Goal: Register for event/course

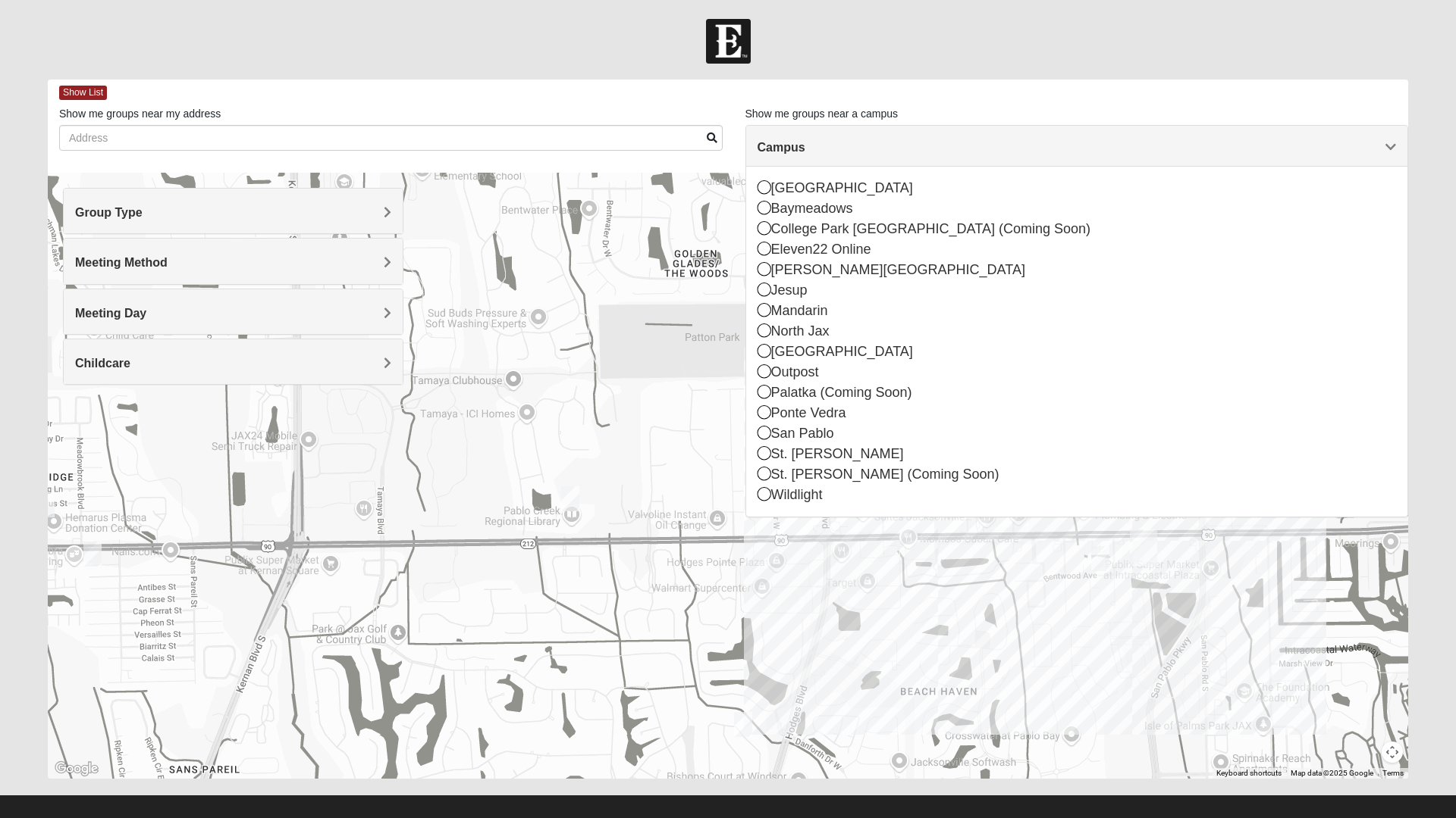
click at [776, 437] on div "San Pablo" at bounding box center [1076, 434] width 640 height 21
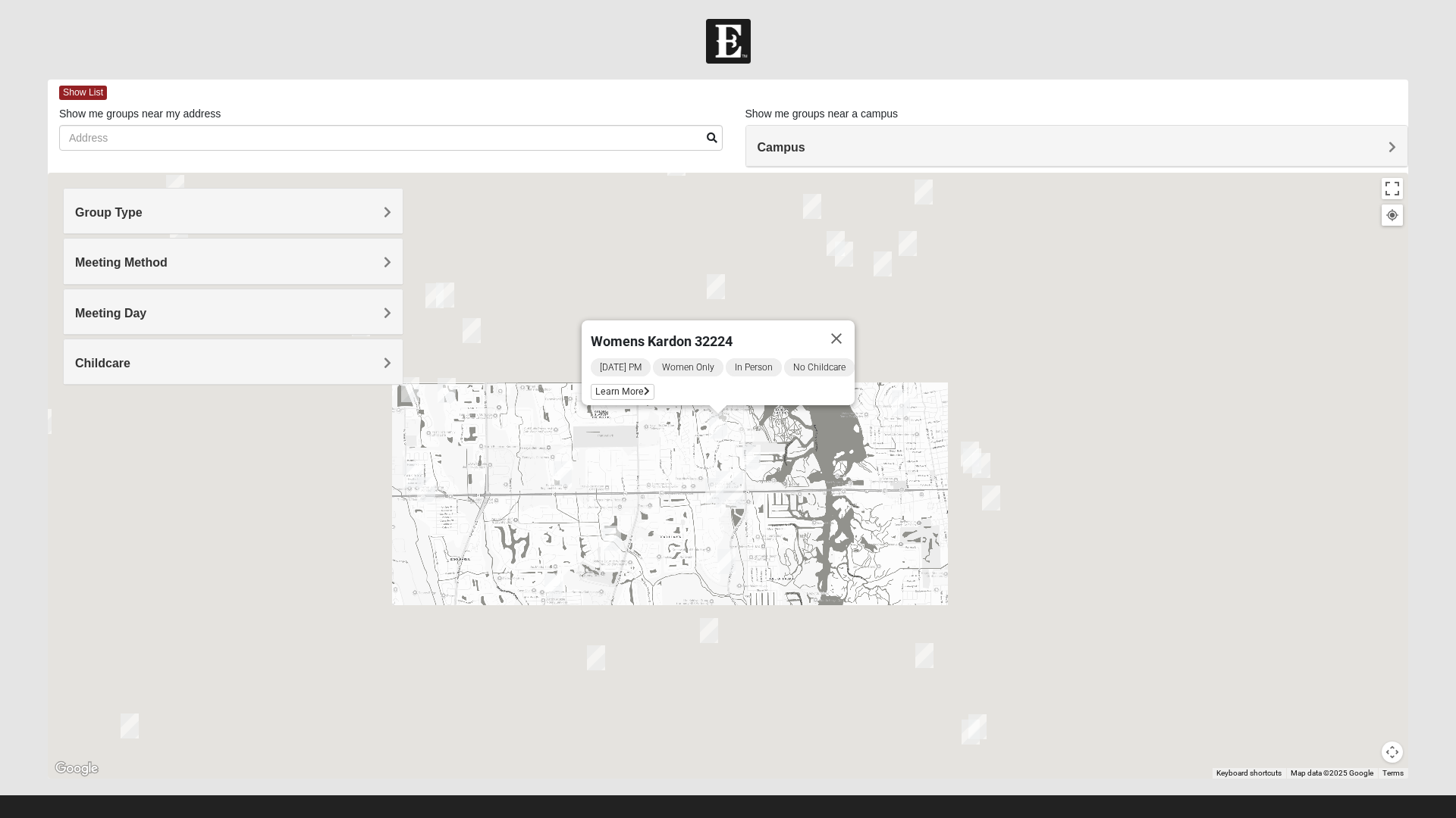
click at [103, 212] on span "Group Type" at bounding box center [109, 212] width 67 height 13
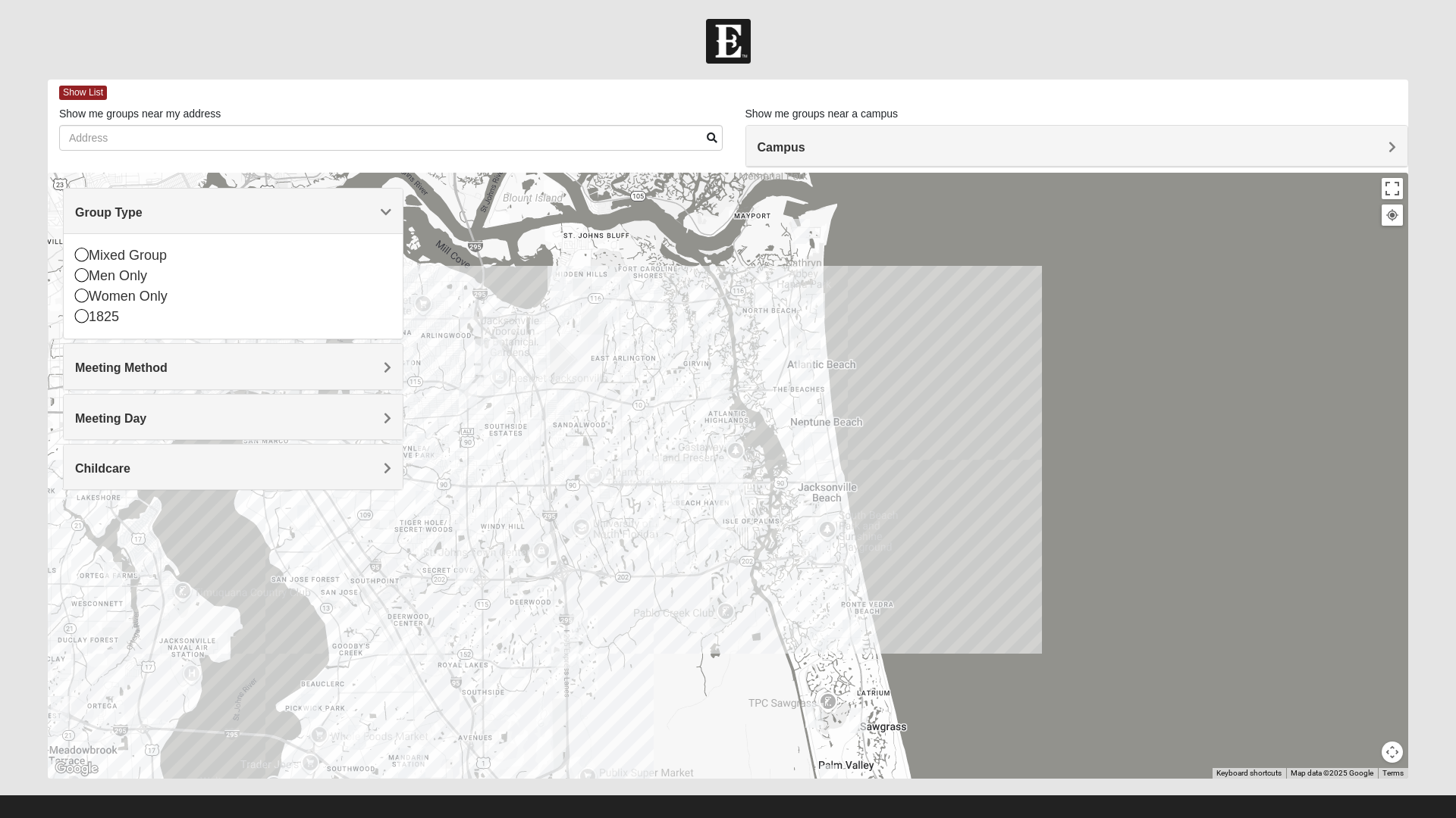
click at [81, 252] on icon at bounding box center [82, 255] width 14 height 14
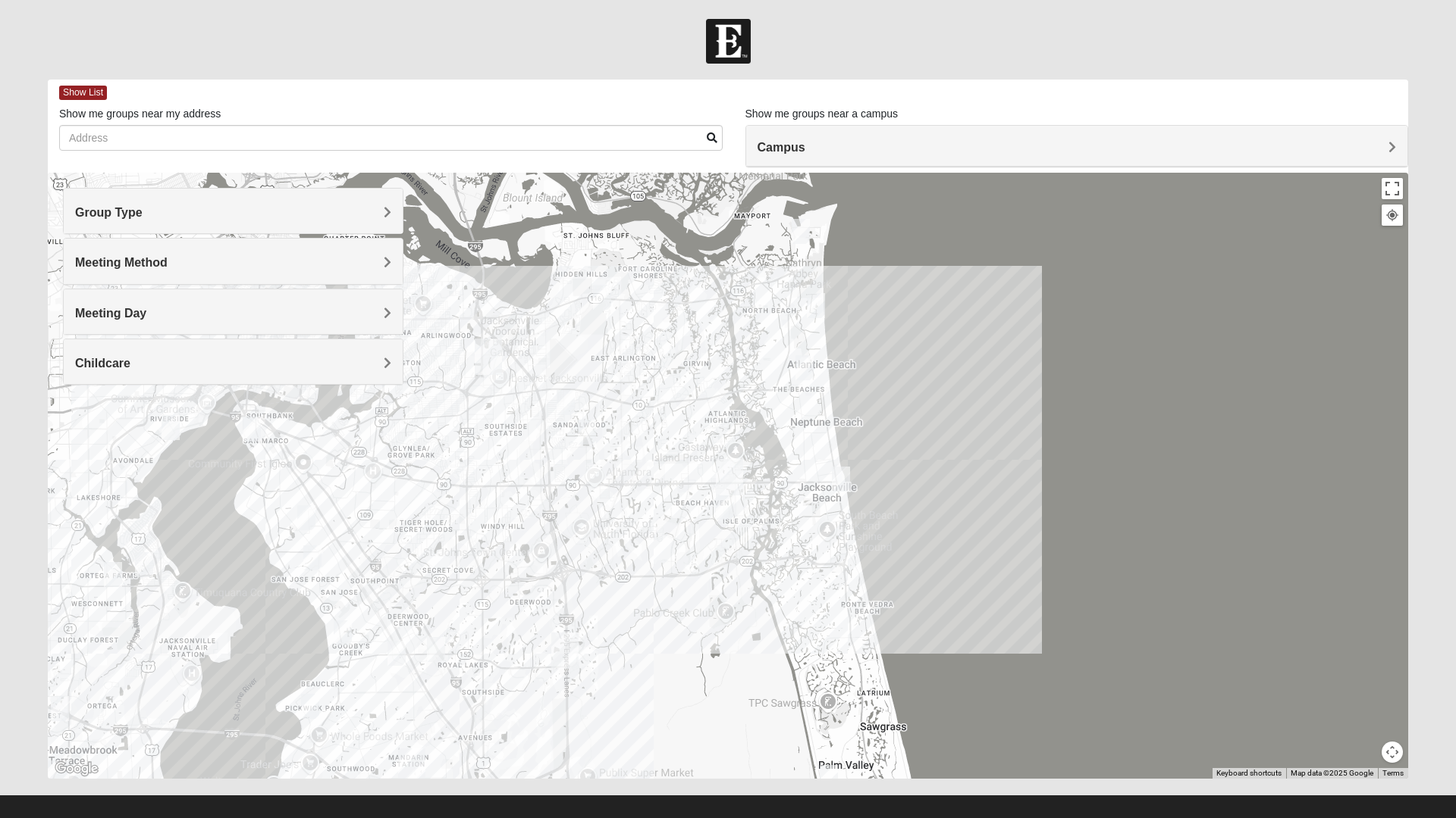
click at [80, 268] on span "Meeting Method" at bounding box center [122, 262] width 93 height 13
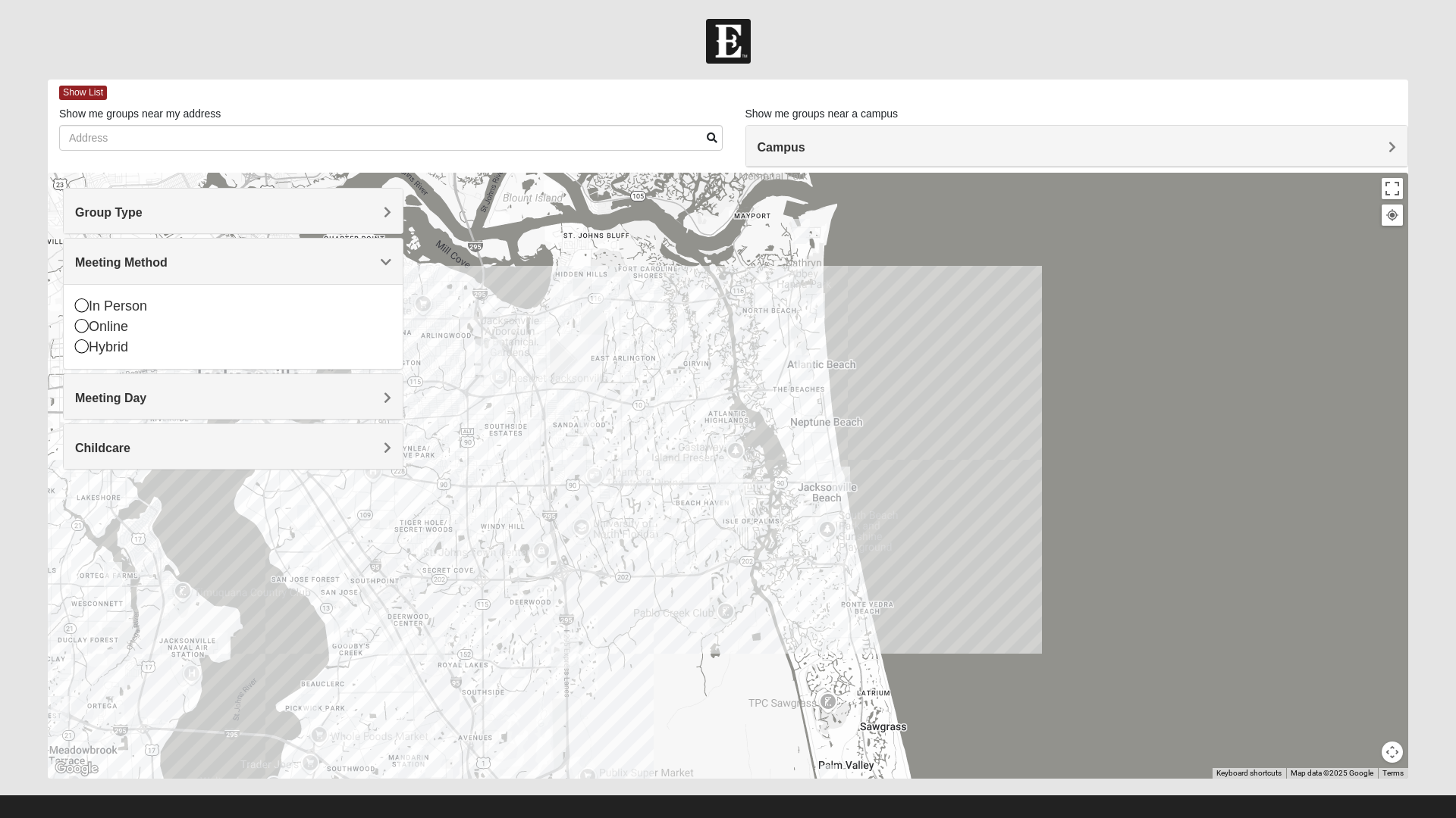
click at [76, 304] on icon at bounding box center [82, 305] width 14 height 14
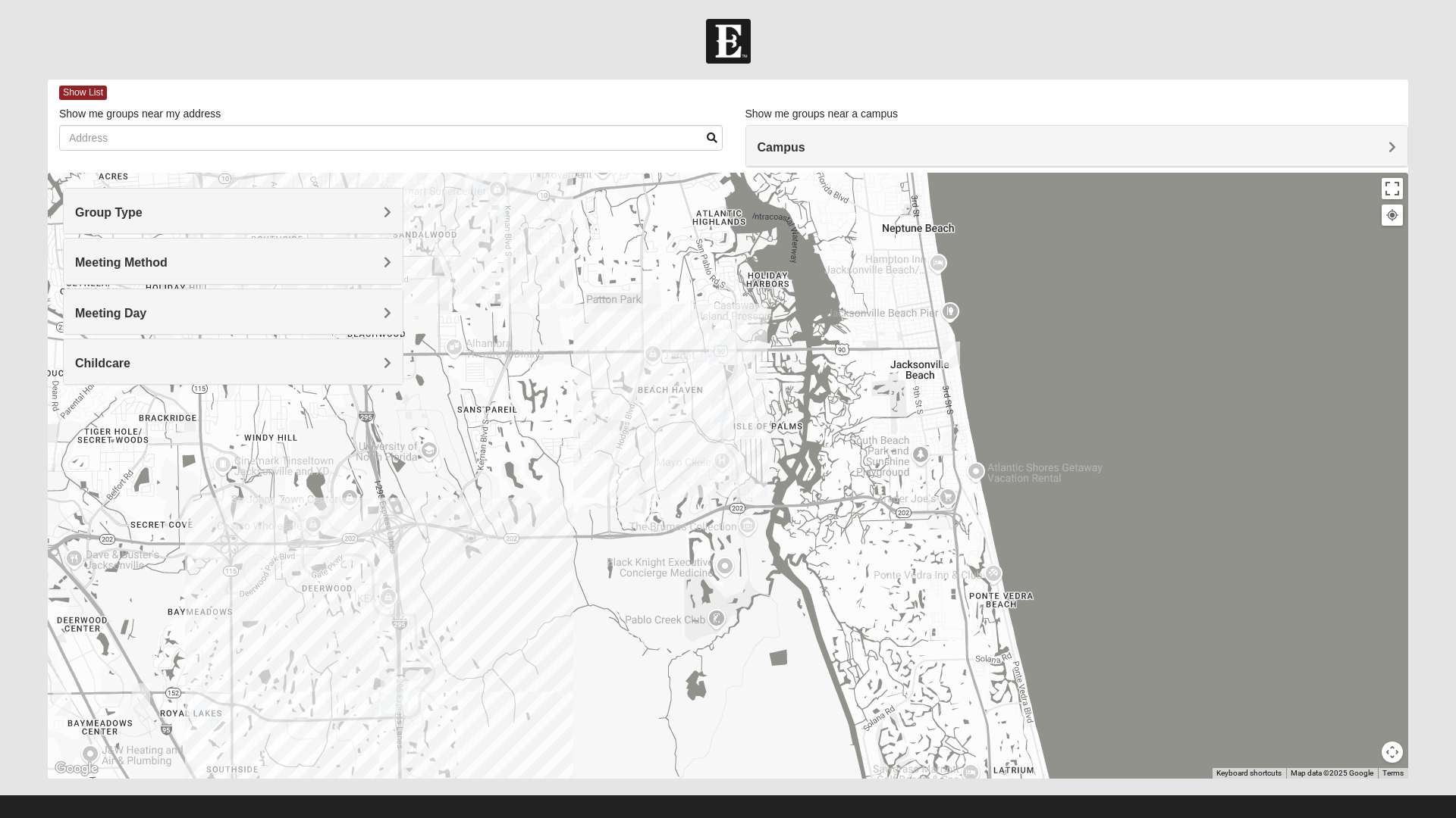
click at [718, 421] on img "Mixed Irish 32224" at bounding box center [719, 411] width 31 height 38
click at [950, 350] on img "Mixed Watkins 32250" at bounding box center [950, 355] width 31 height 38
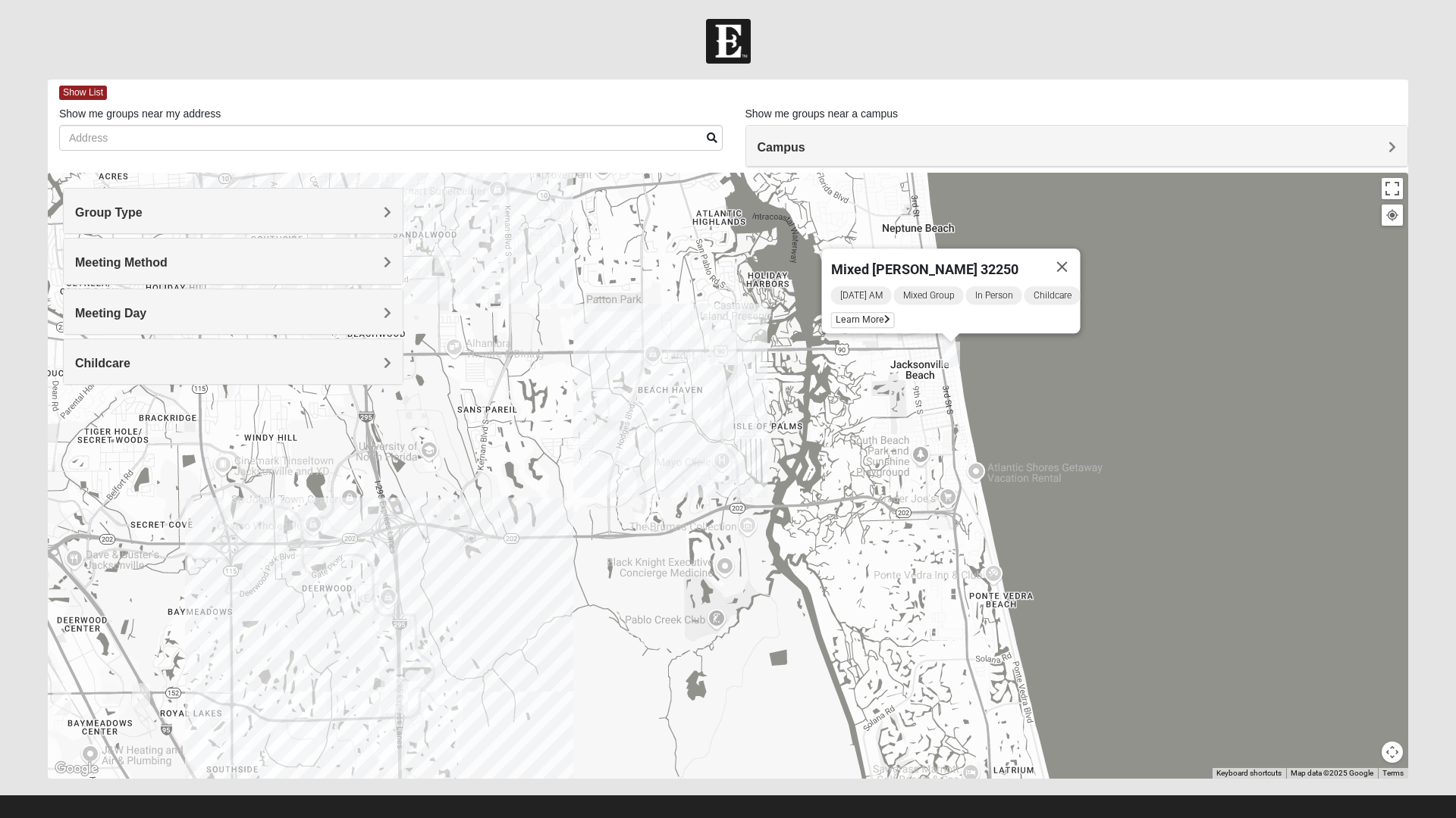
click at [716, 365] on img "San Pablo" at bounding box center [723, 347] width 40 height 48
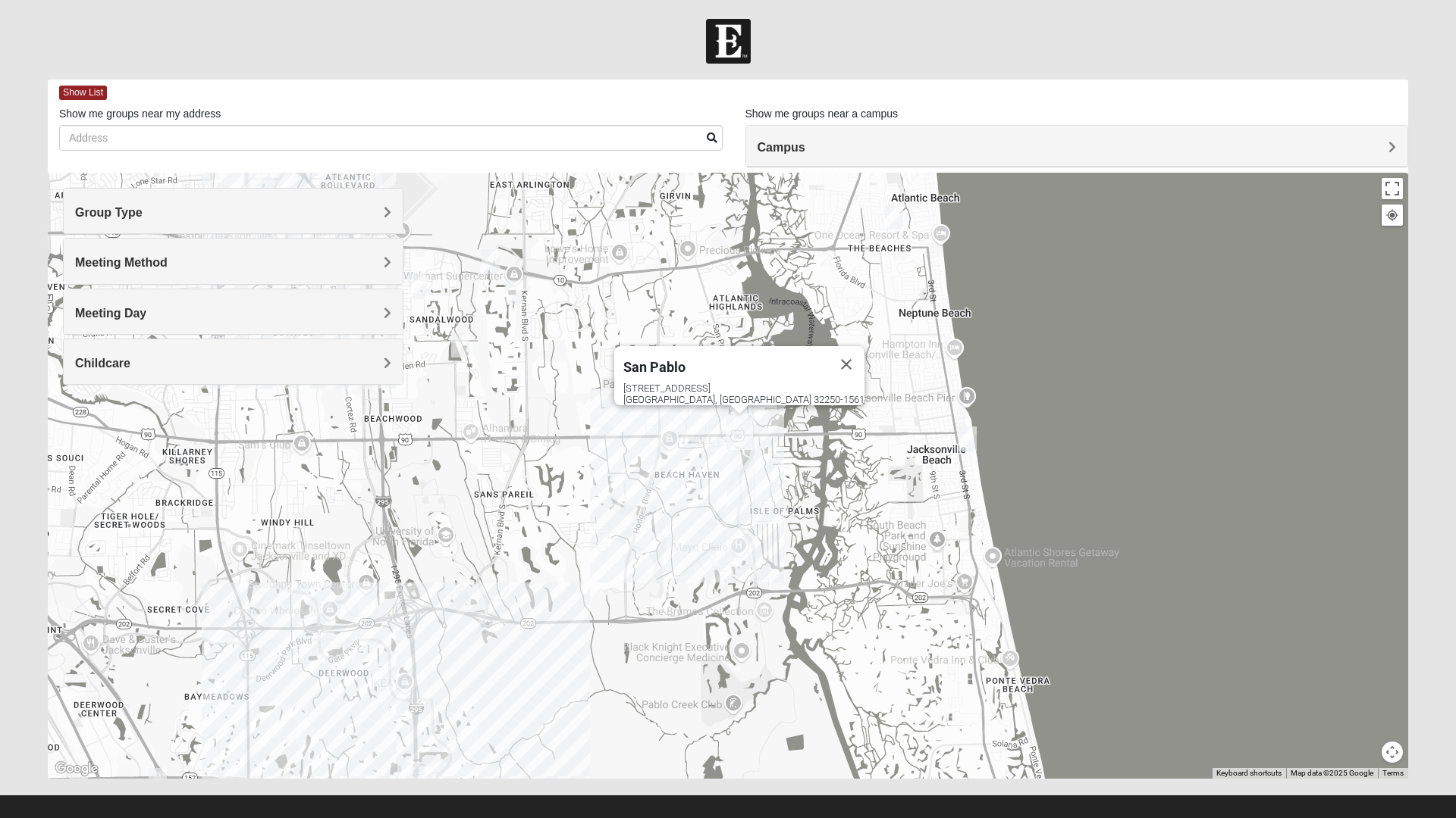
click at [889, 219] on img "Mixed Dennis 32233" at bounding box center [894, 217] width 31 height 38
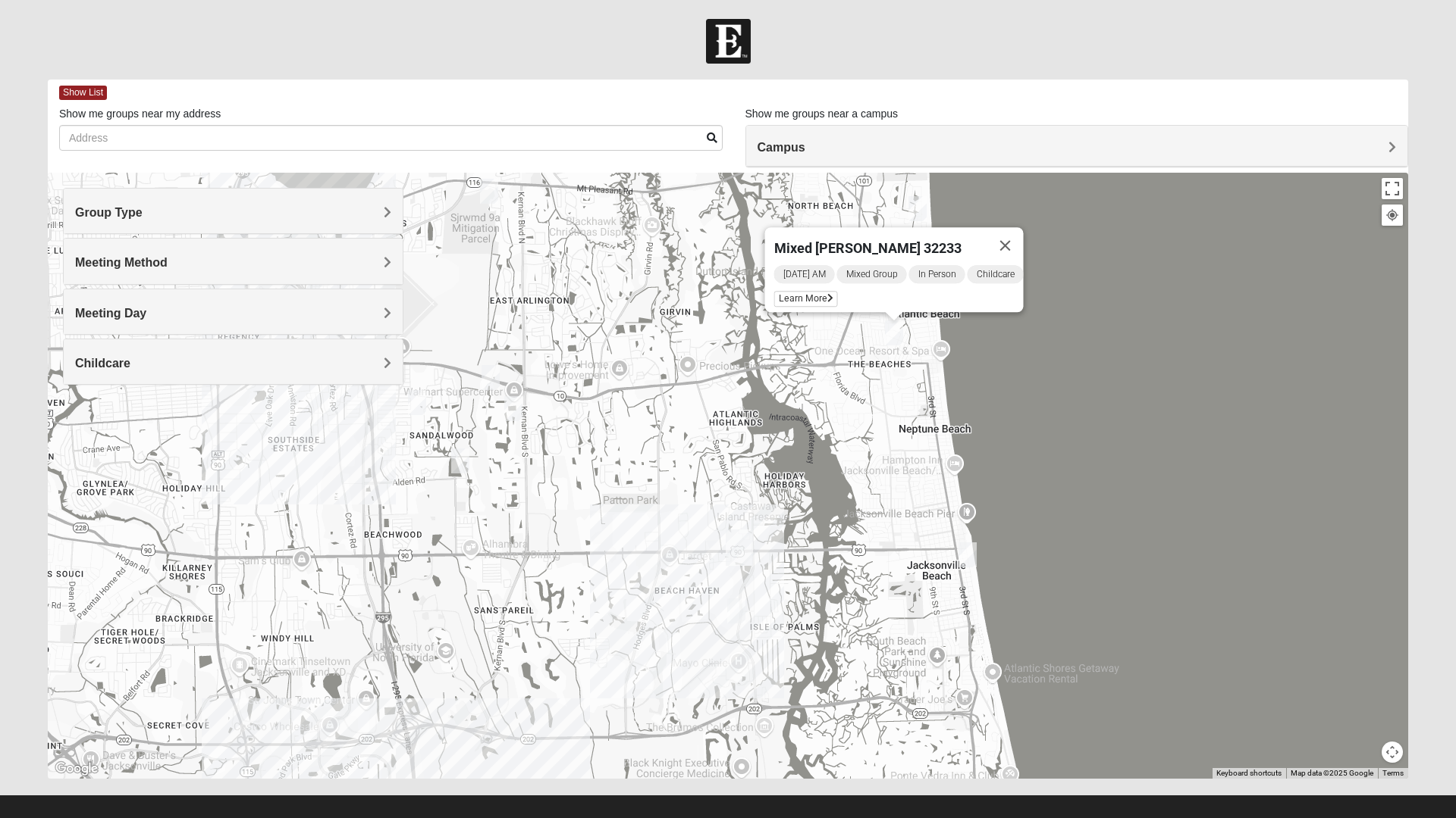
click at [464, 460] on img "Mixed Davis 32246" at bounding box center [460, 461] width 31 height 38
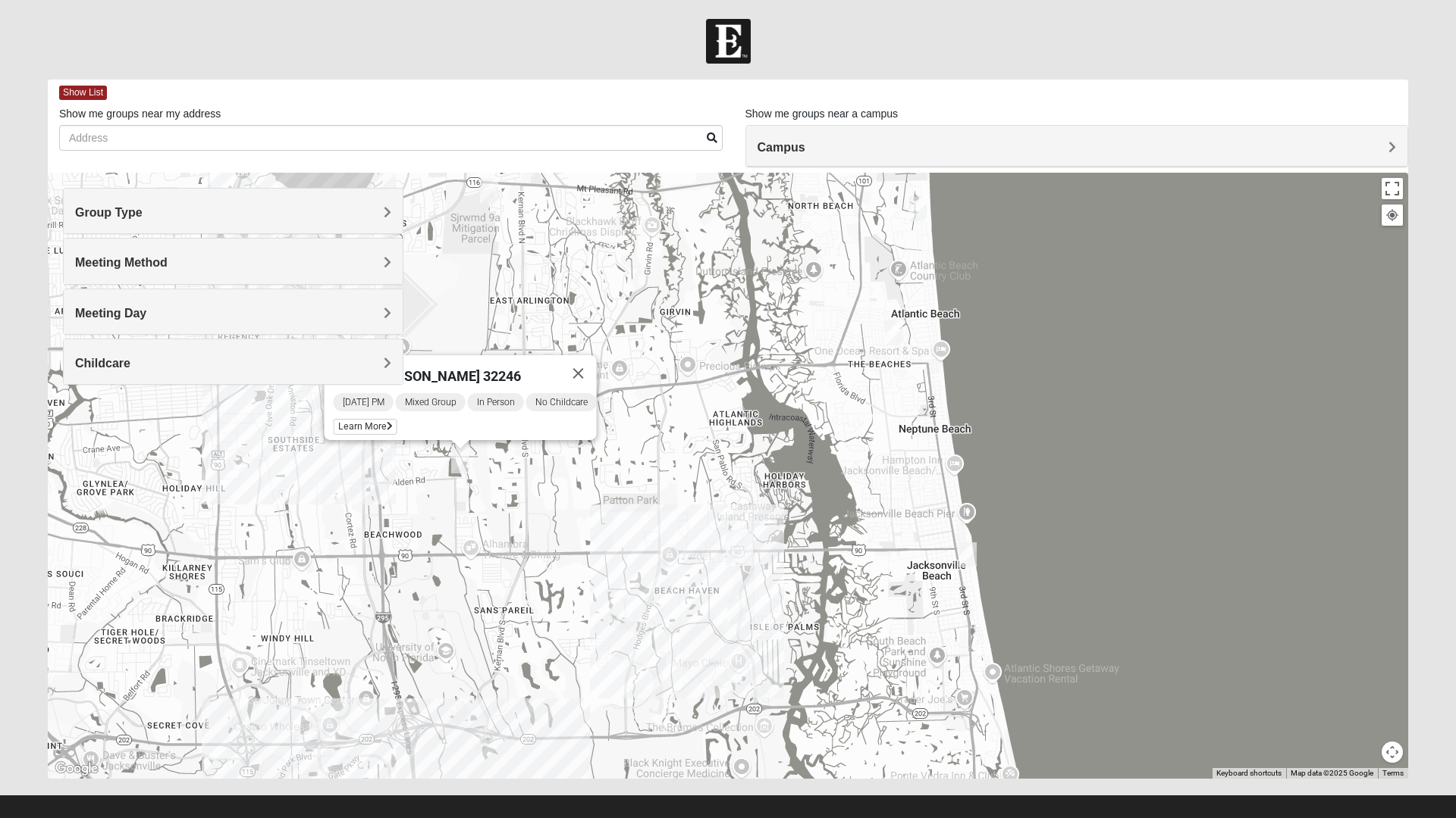
click at [371, 419] on span "Learn More" at bounding box center [365, 427] width 63 height 16
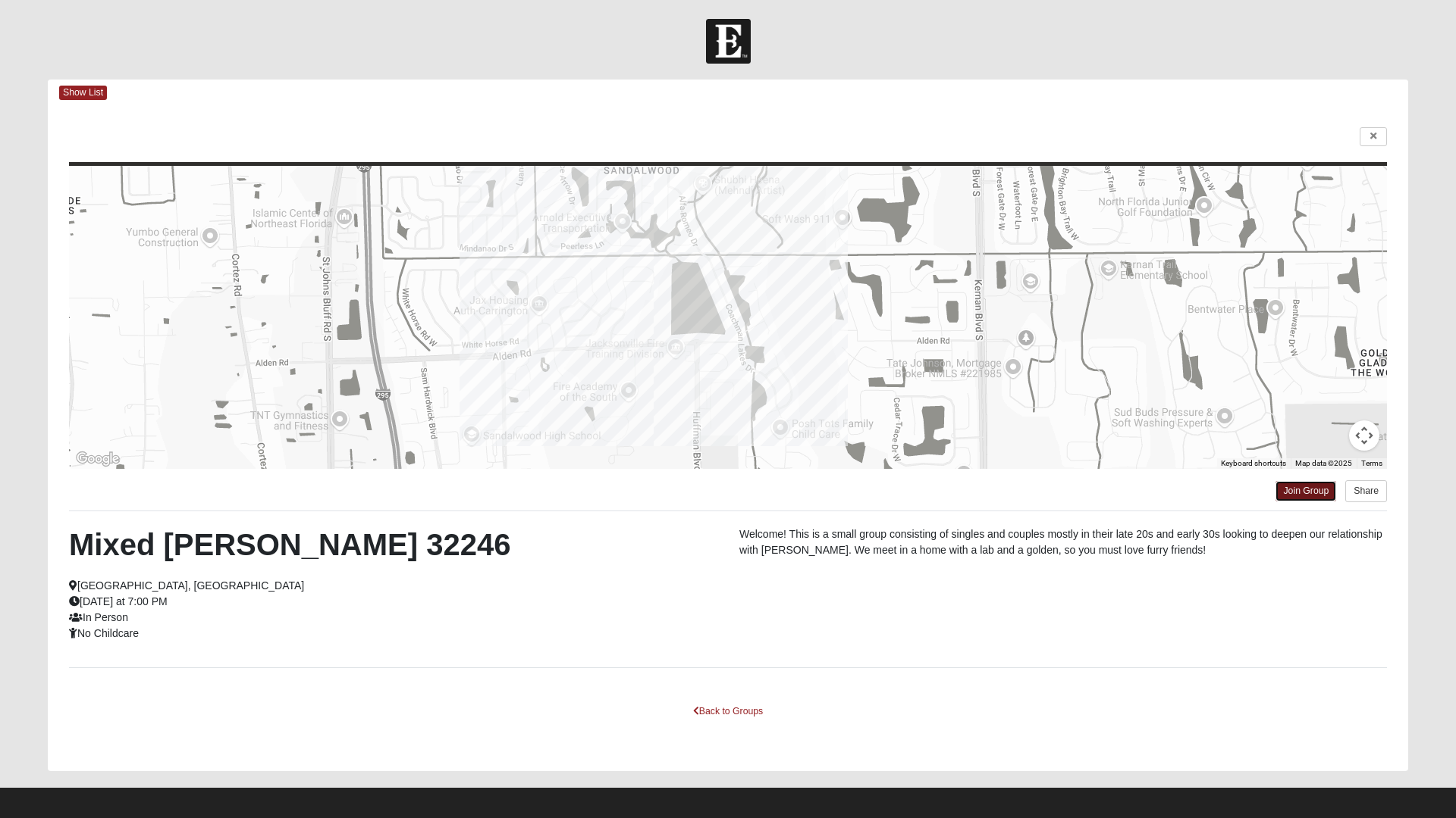
click at [1313, 493] on link "Join Group" at bounding box center [1305, 491] width 60 height 21
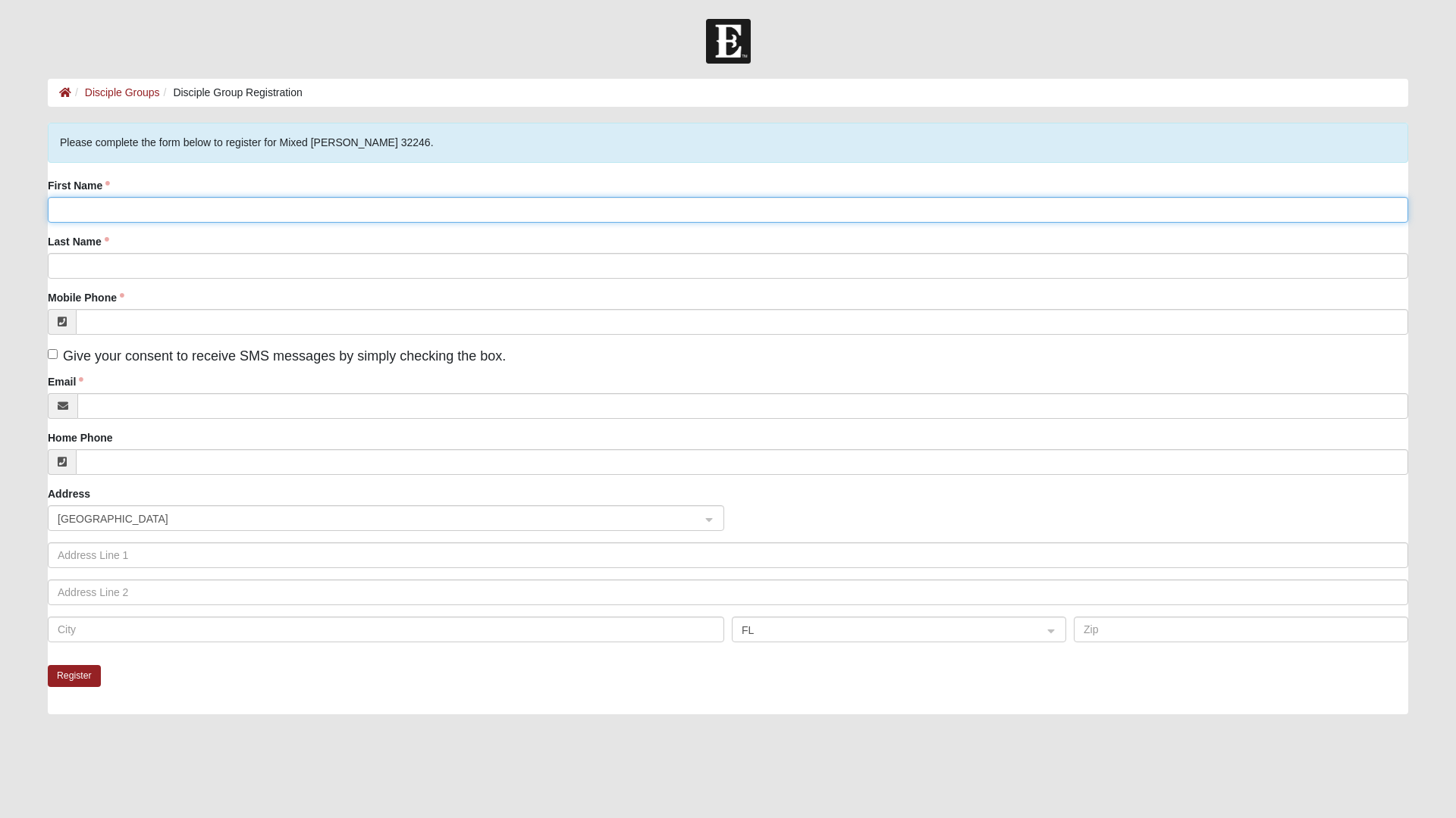
click at [108, 209] on input "First Name" at bounding box center [728, 209] width 1360 height 26
type input "Sean"
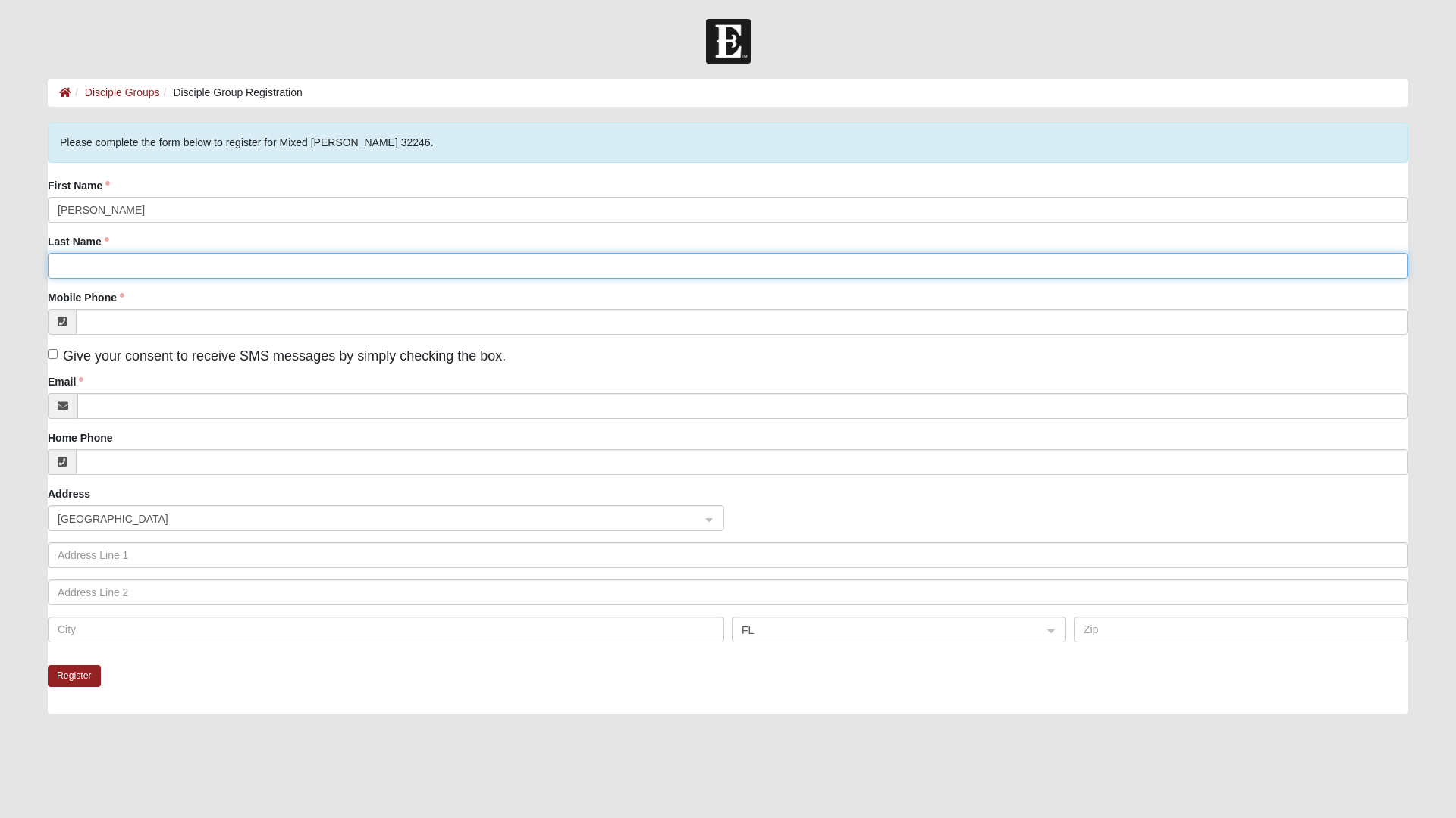
click at [181, 262] on input "Last Name" at bounding box center [728, 266] width 1360 height 26
type input "Turner"
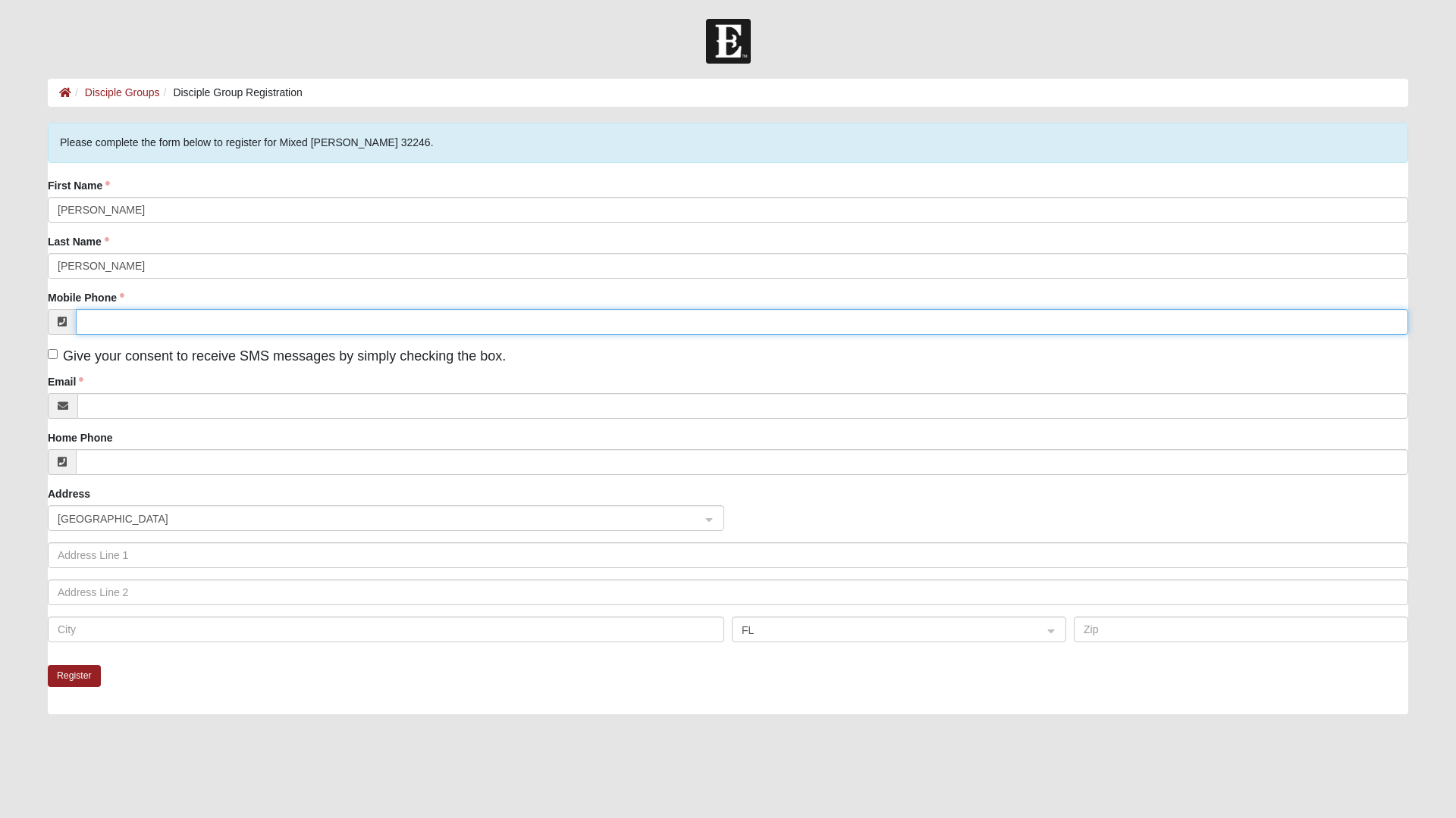
click at [184, 318] on input "Mobile Phone" at bounding box center [741, 322] width 1331 height 26
type input "(805) 302-6123"
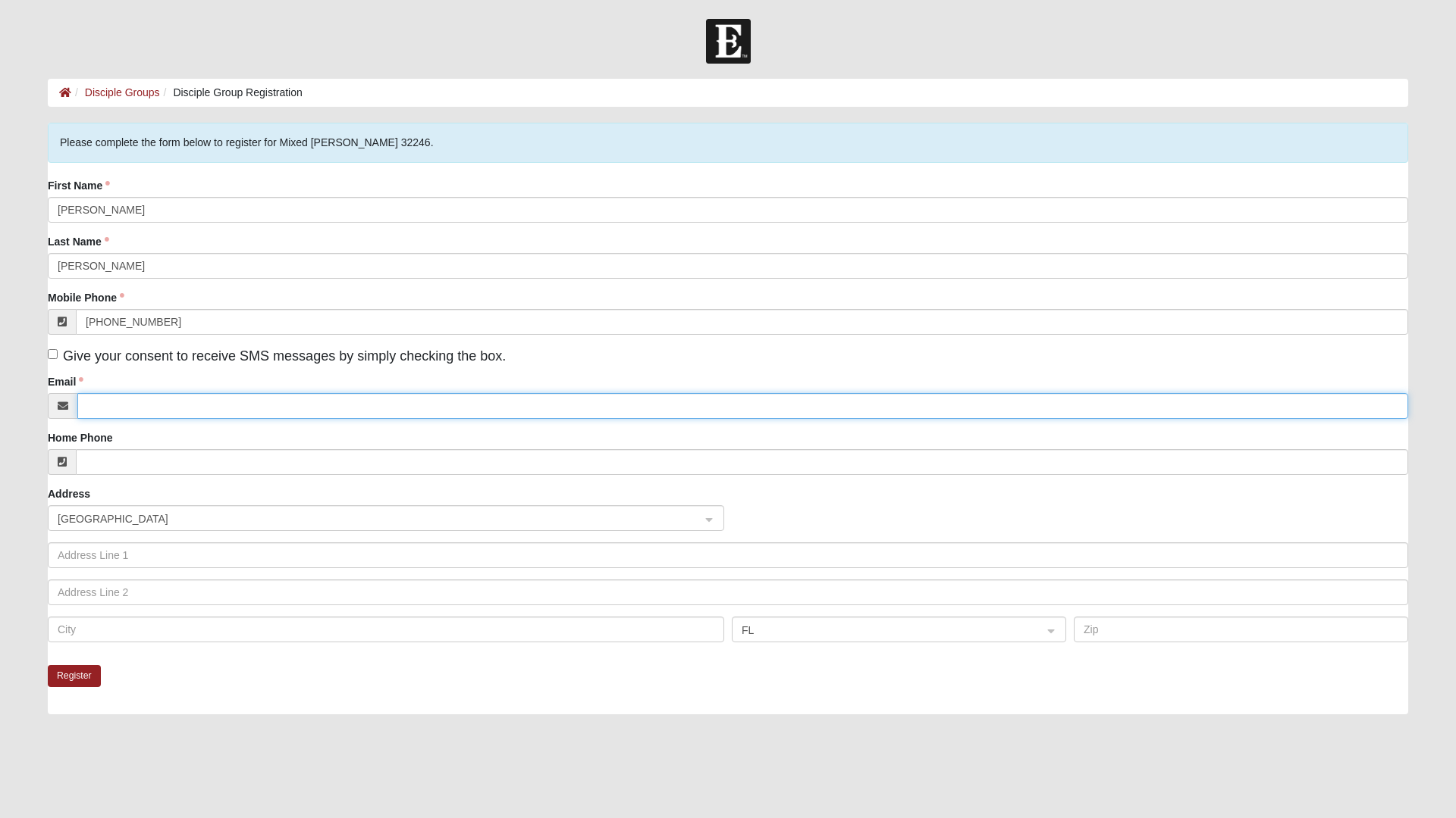
click at [322, 404] on input "Email" at bounding box center [742, 406] width 1330 height 26
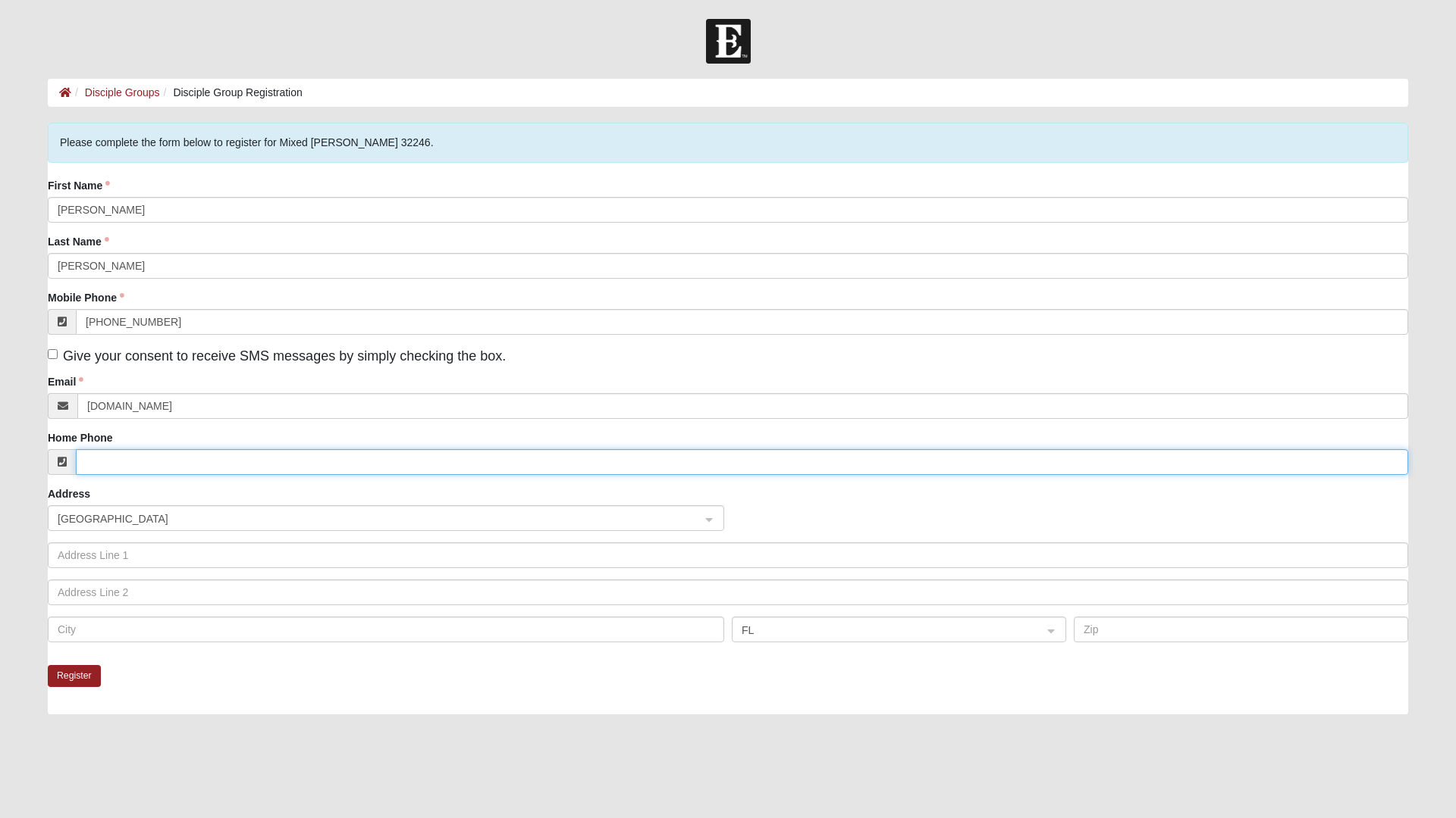
click at [239, 460] on input "Home Phone" at bounding box center [741, 462] width 1331 height 26
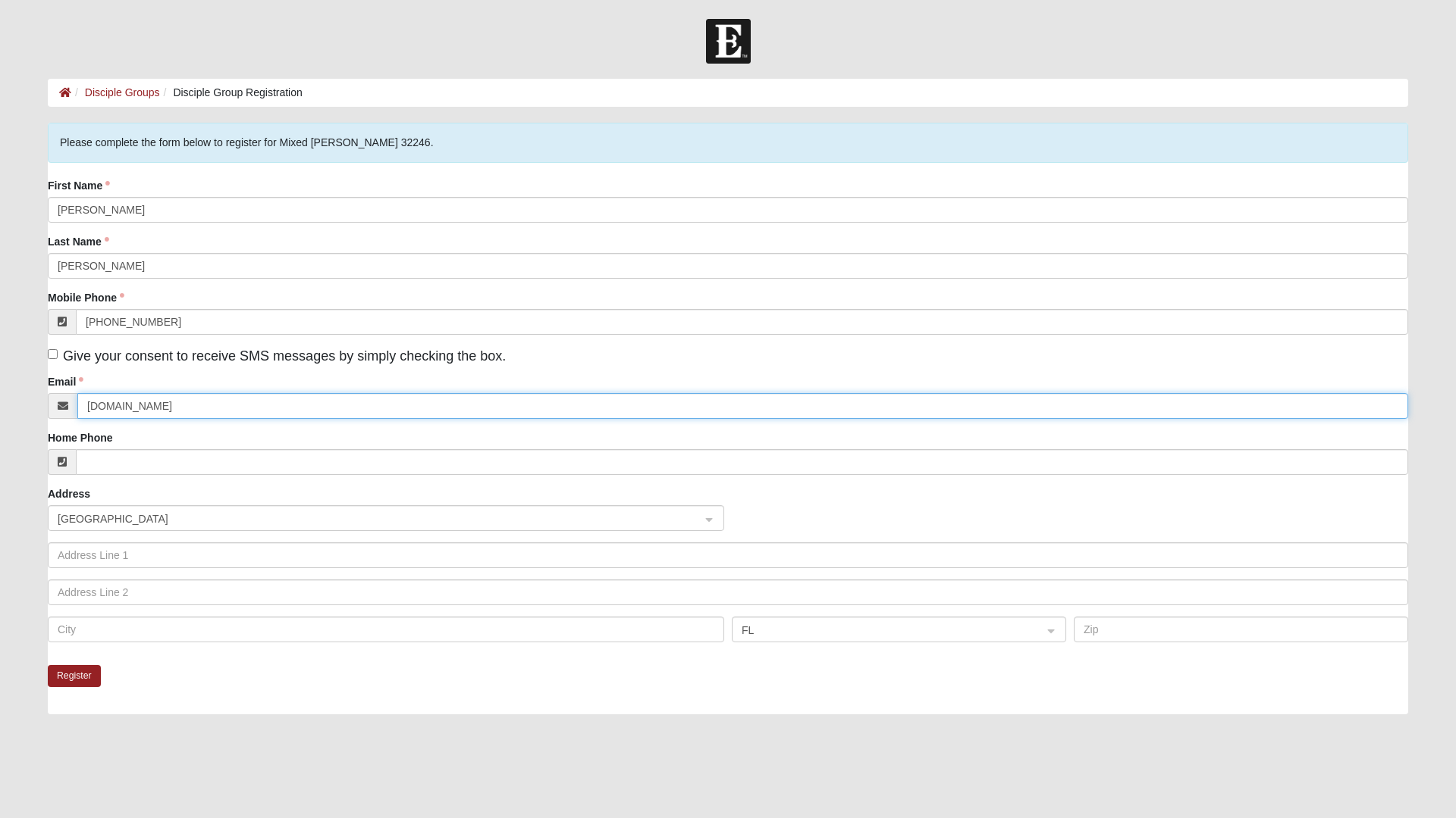
click at [161, 405] on input "Seanturner60yahoo.com" at bounding box center [742, 406] width 1330 height 26
click input "submit" at bounding box center [0, 0] width 0 height 0
click at [161, 400] on input "Seanturner60yahoo.com" at bounding box center [742, 406] width 1330 height 26
click at [154, 405] on input "Seanturner60yahoo.com" at bounding box center [742, 406] width 1330 height 26
click at [177, 405] on input "Seanturner60yahoo.com" at bounding box center [742, 406] width 1330 height 26
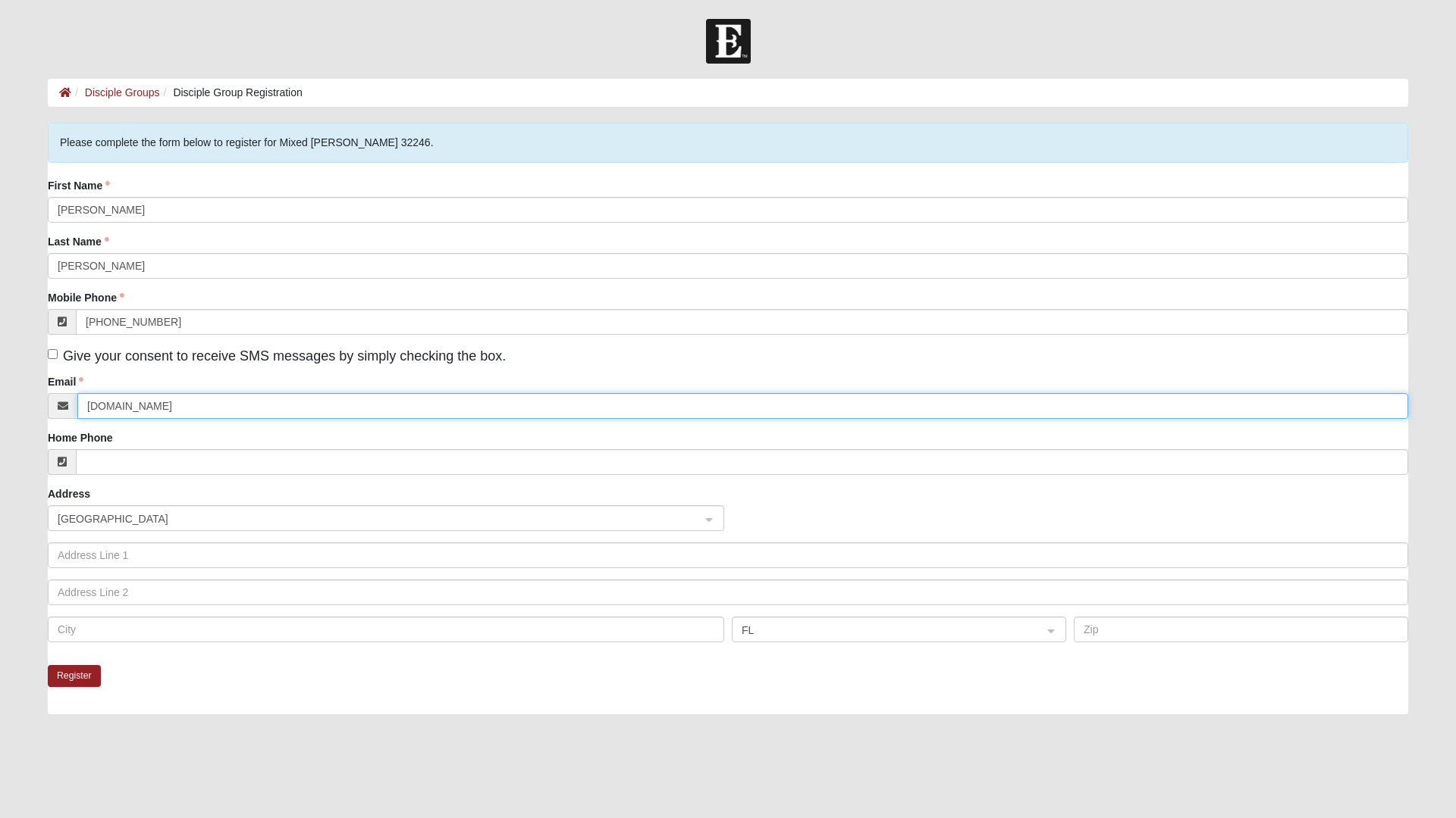
click at [160, 402] on input "Seanturner60yahoo.com" at bounding box center [742, 406] width 1330 height 26
click at [157, 408] on input "Seanturner60yahoo.com" at bounding box center [742, 406] width 1330 height 26
click at [157, 402] on input "Seanturner60yahoo.com" at bounding box center [742, 406] width 1330 height 26
click at [138, 406] on input "Seanturner60yahoo.com" at bounding box center [742, 406] width 1330 height 26
click at [157, 406] on input "Seanturner60yahoo.com" at bounding box center [742, 406] width 1330 height 26
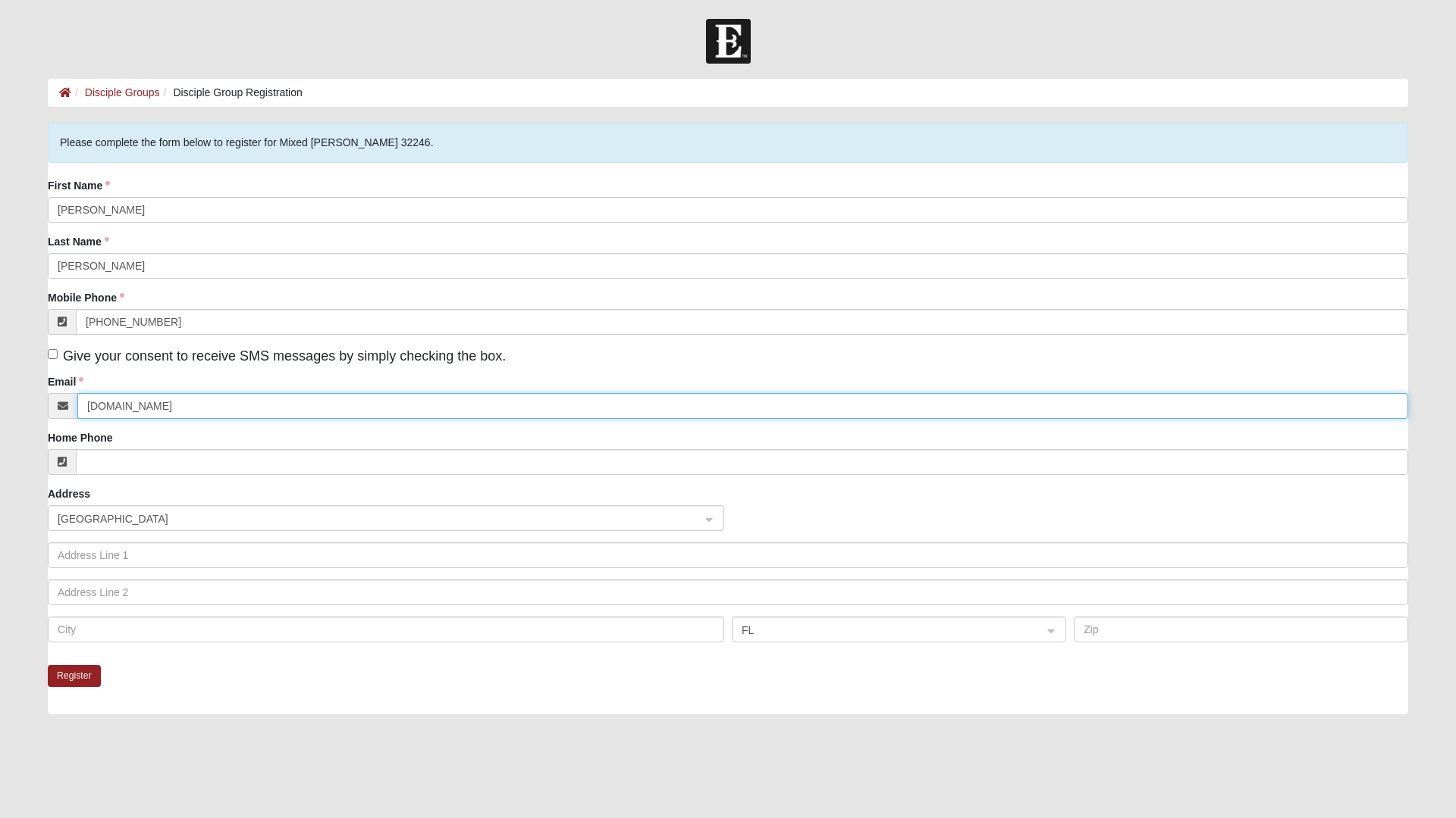
click at [146, 407] on input "Seanturner60yahoo.com" at bounding box center [742, 406] width 1330 height 26
click at [157, 408] on input "Seanturner60yahoo.com" at bounding box center [742, 406] width 1330 height 26
click at [158, 408] on input "Seanturner60yahoo.com" at bounding box center [742, 406] width 1330 height 26
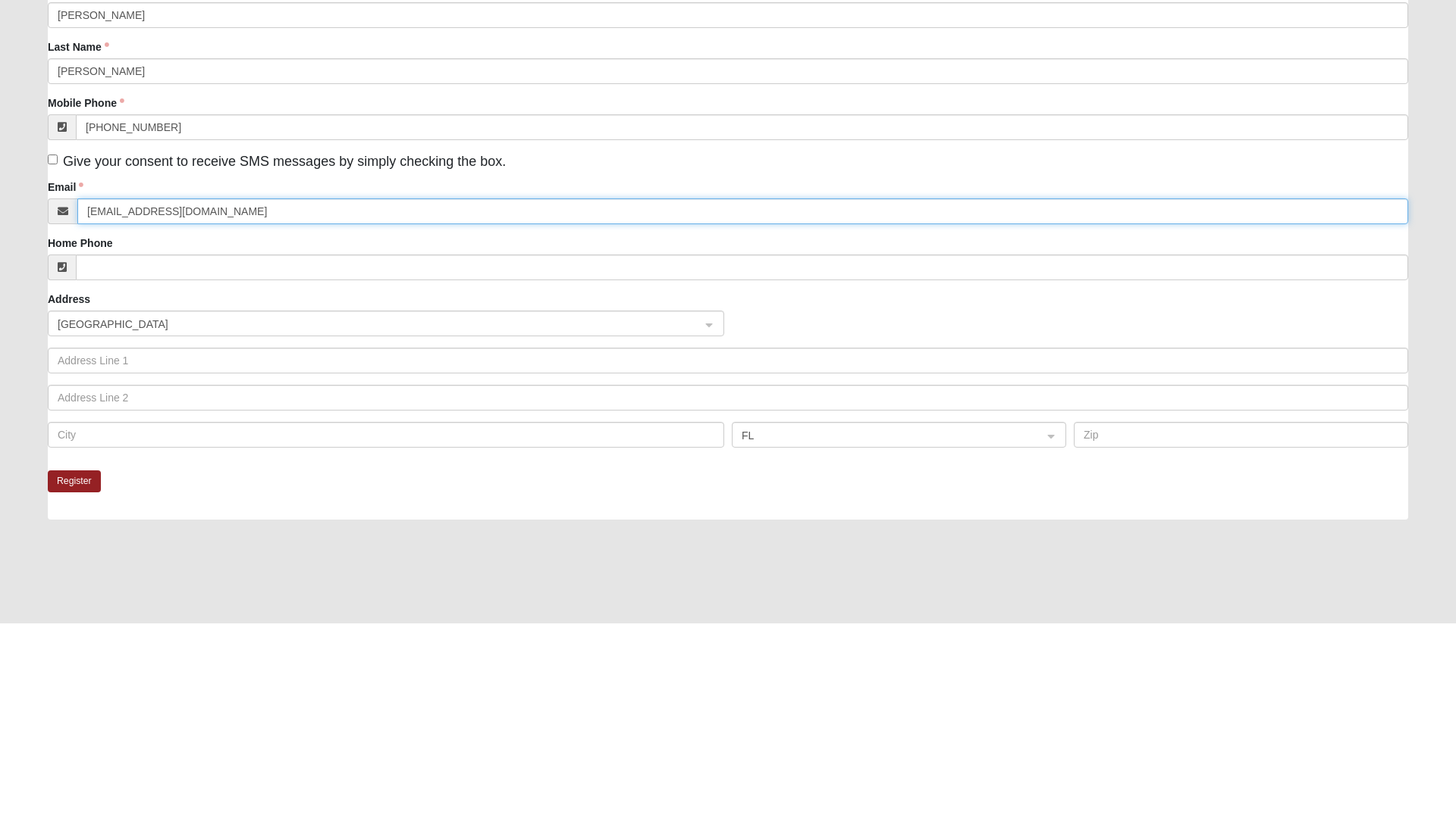
type input "Seanturner60@yahoo.com"
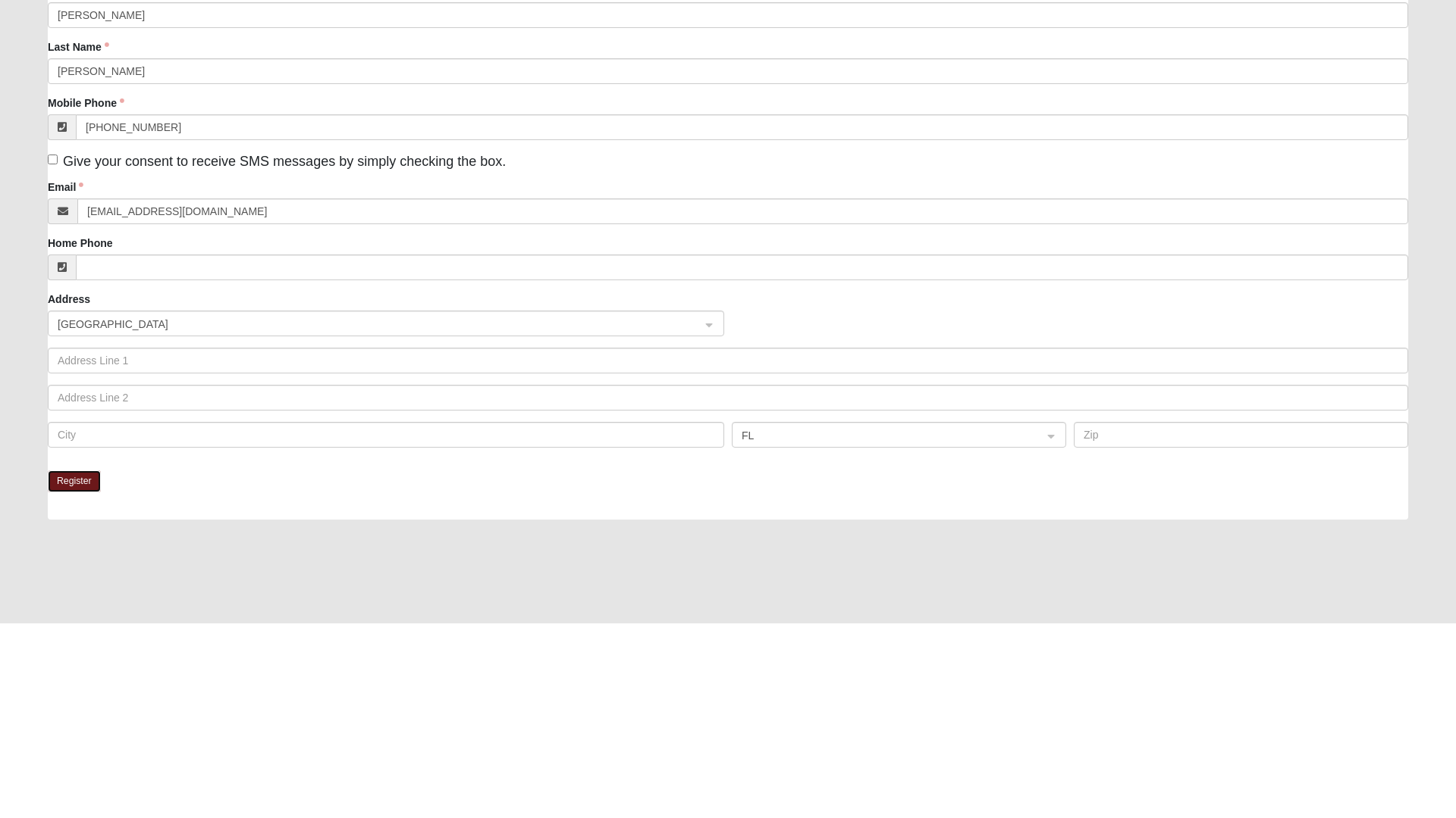
click at [77, 678] on button "Register" at bounding box center [74, 676] width 53 height 22
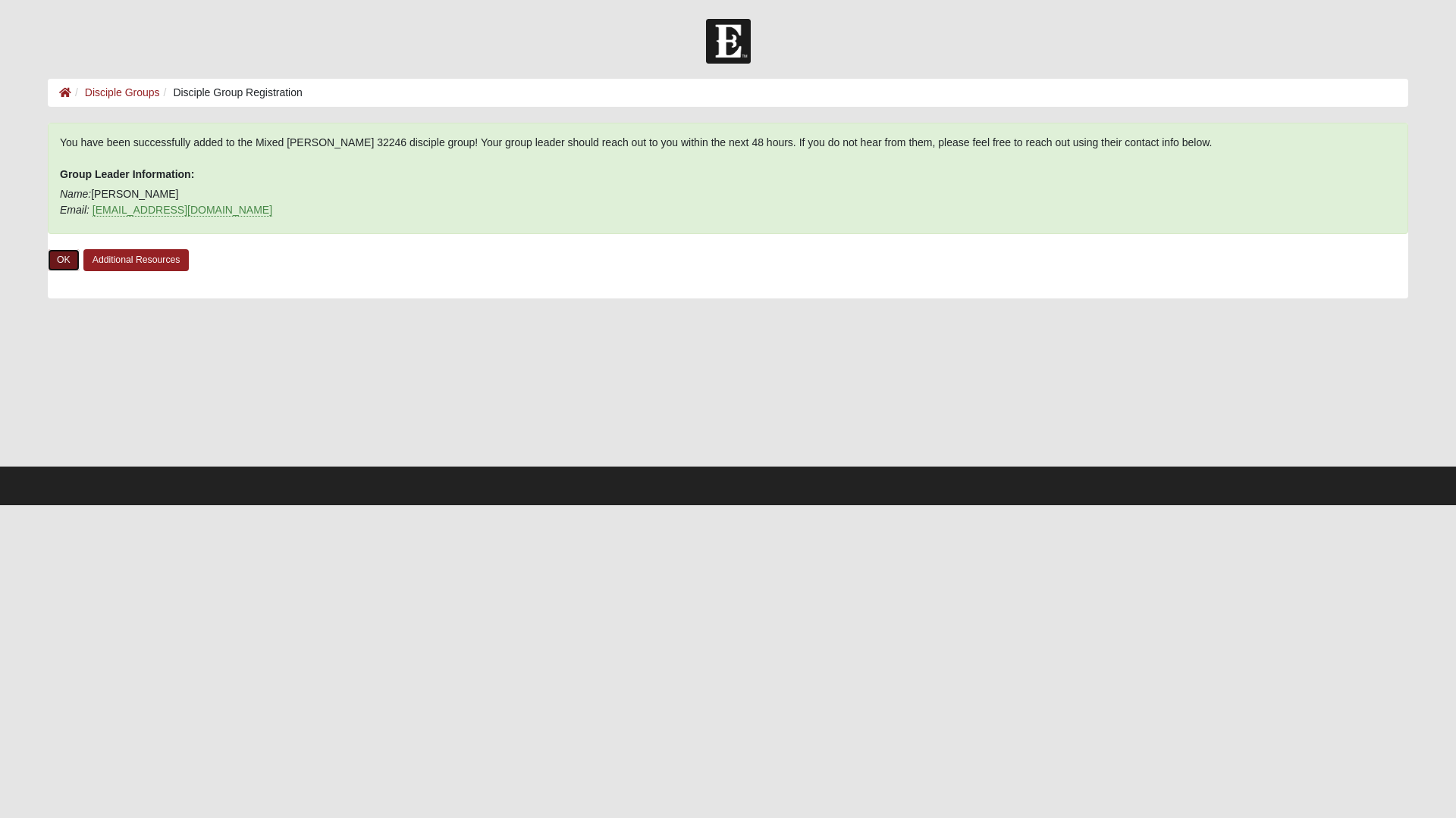
click at [63, 264] on link "OK" at bounding box center [63, 260] width 32 height 22
